Goal: Check status: Check status

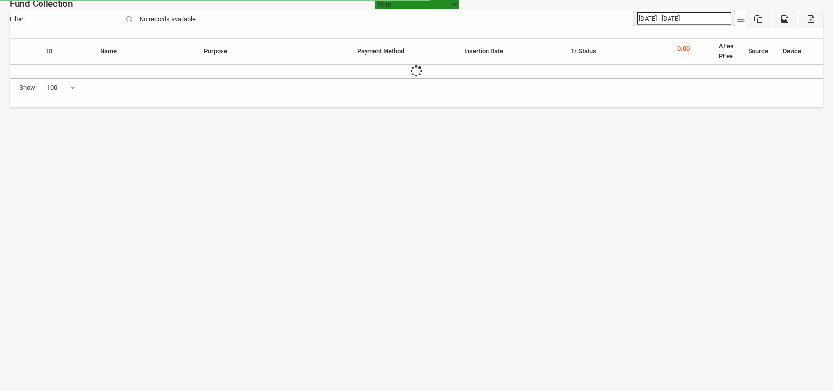
select select "[URL][DOMAIN_NAME]"
select select "100"
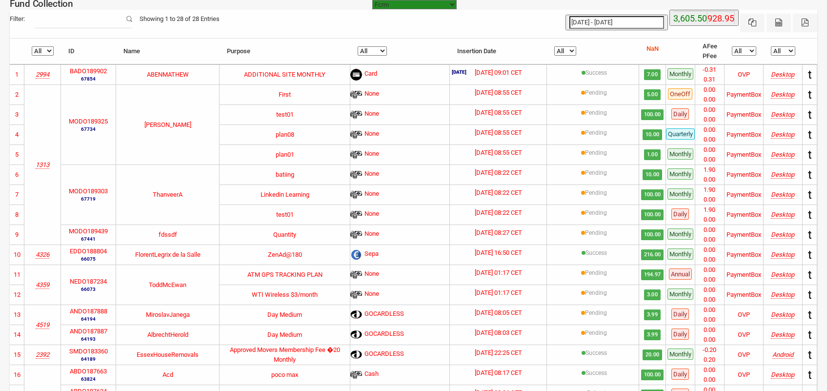
type input "[DATE]"
click at [645, 22] on input "[DATE] - [DATE]" at bounding box center [616, 22] width 95 height 13
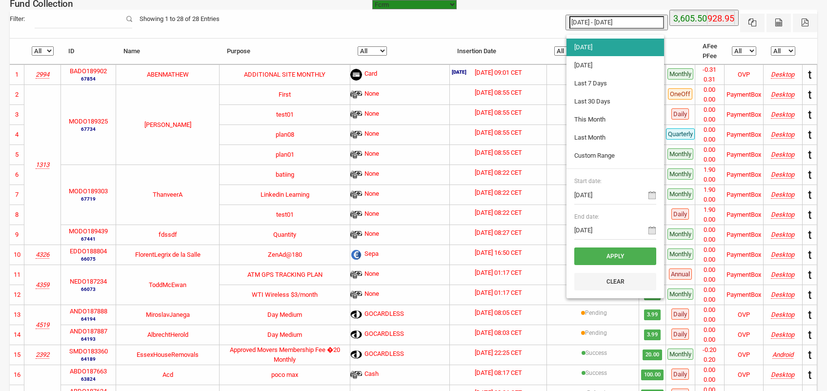
type input "[DATE]"
click at [600, 65] on li "[DATE]" at bounding box center [615, 66] width 98 height 18
type input "[DATE] - [DATE]"
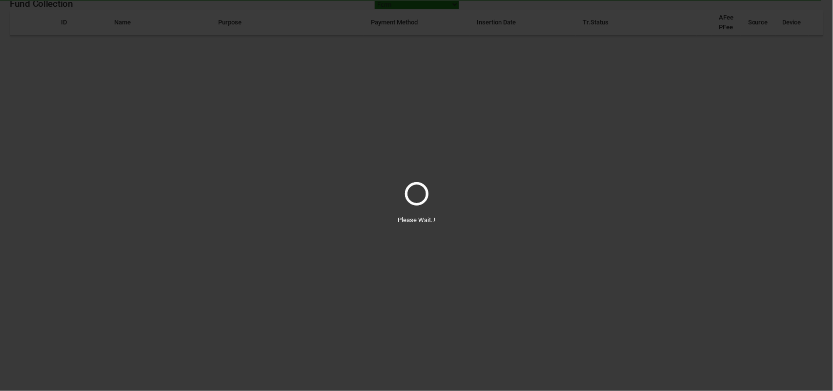
select select "100"
